Goal: Navigation & Orientation: Find specific page/section

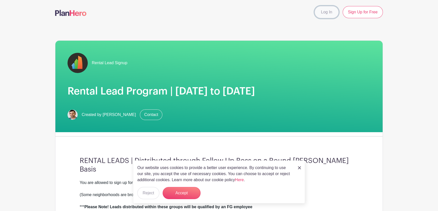
click at [321, 11] on link "Log In" at bounding box center [327, 12] width 24 height 12
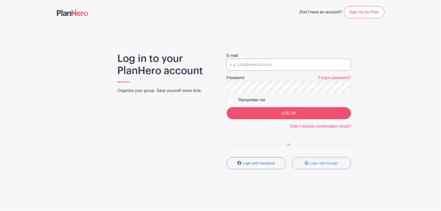
type input "[PERSON_NAME][EMAIL_ADDRESS][DOMAIN_NAME]"
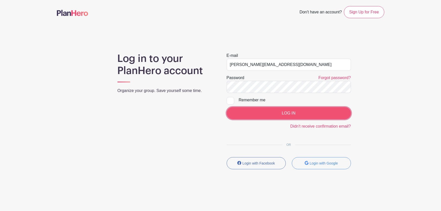
click at [301, 117] on input "LOG IN" at bounding box center [289, 113] width 124 height 12
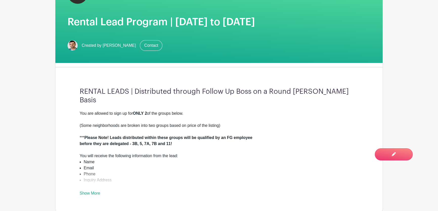
scroll to position [253, 0]
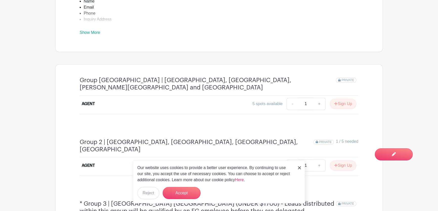
click at [303, 170] on div "Our website uses cookies to provide a better user experience. By continuing to …" at bounding box center [219, 182] width 172 height 43
click at [299, 168] on img at bounding box center [299, 167] width 3 height 3
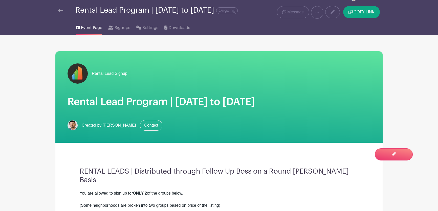
scroll to position [3, 0]
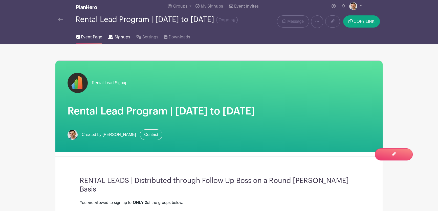
click at [124, 40] on span "Signups" at bounding box center [123, 37] width 16 height 6
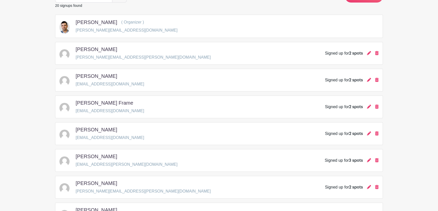
scroll to position [30, 0]
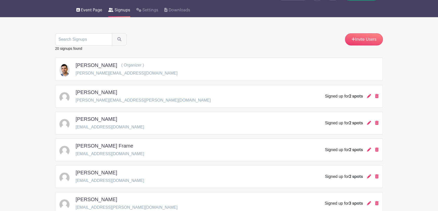
click at [80, 14] on link "Event Page" at bounding box center [89, 9] width 26 height 16
